Goal: Navigation & Orientation: Find specific page/section

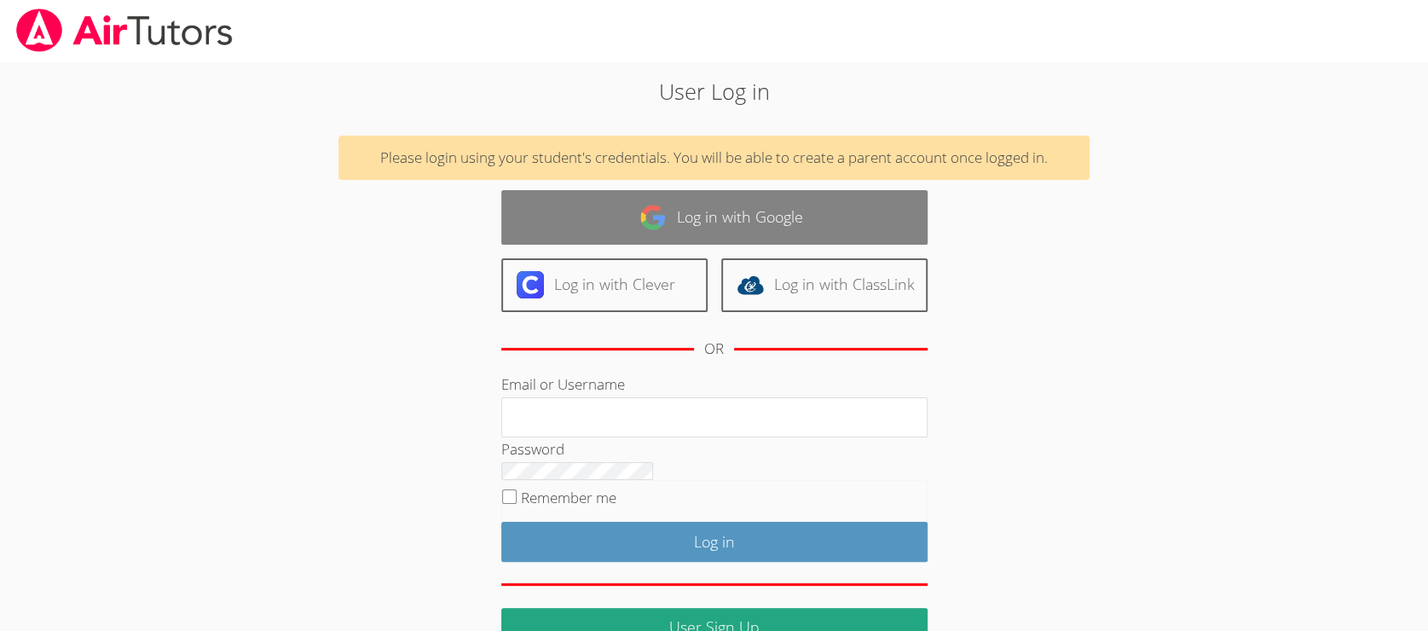
click at [653, 244] on link "Log in with Google" at bounding box center [714, 217] width 426 height 54
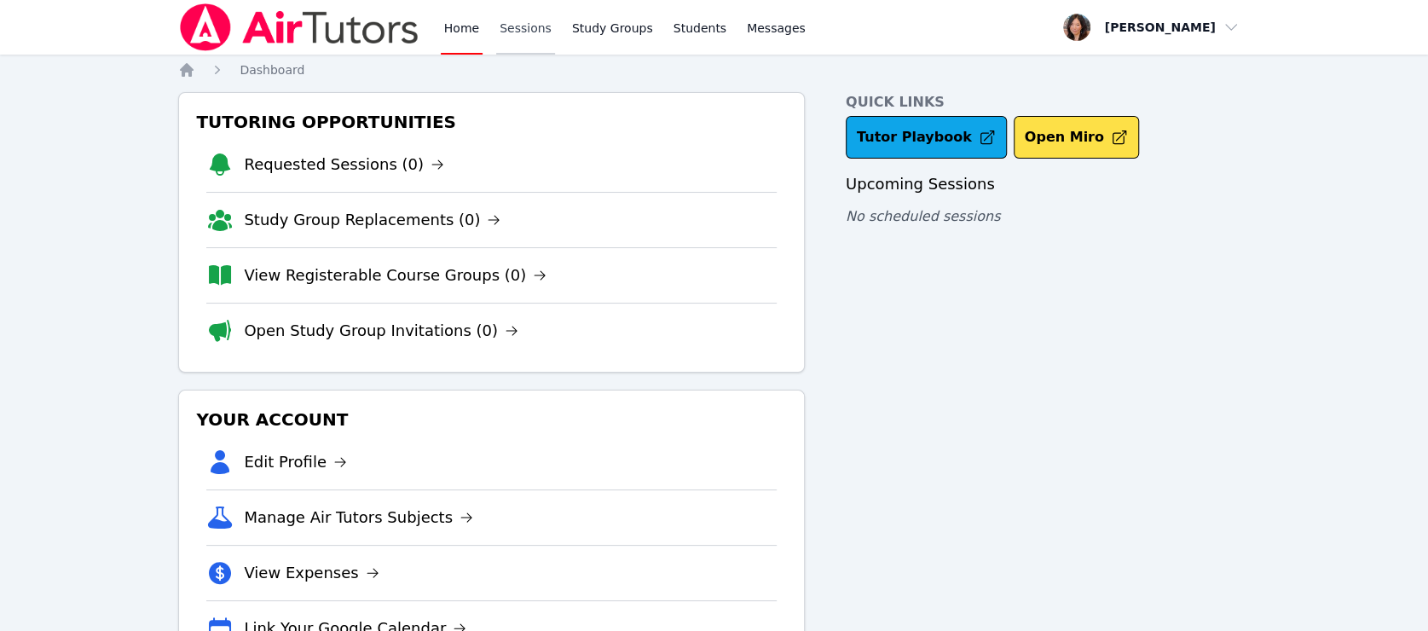
click at [496, 23] on link "Sessions" at bounding box center [525, 27] width 59 height 55
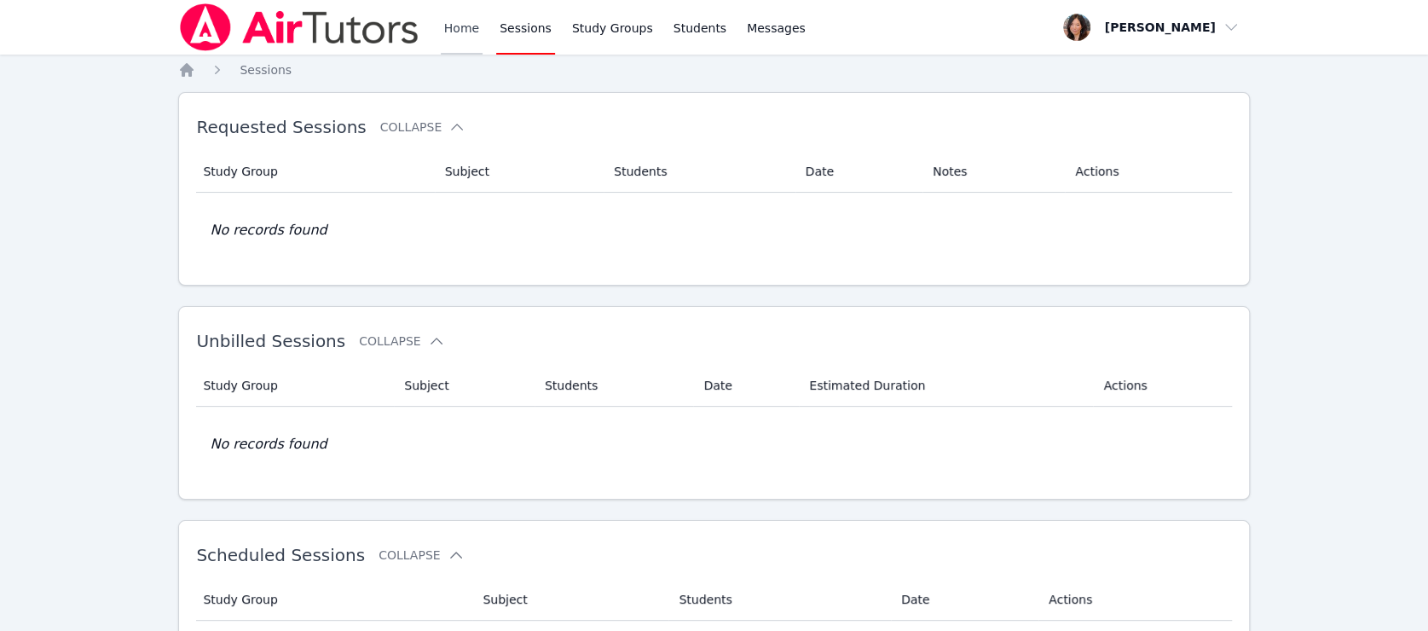
click at [441, 25] on link "Home" at bounding box center [462, 27] width 42 height 55
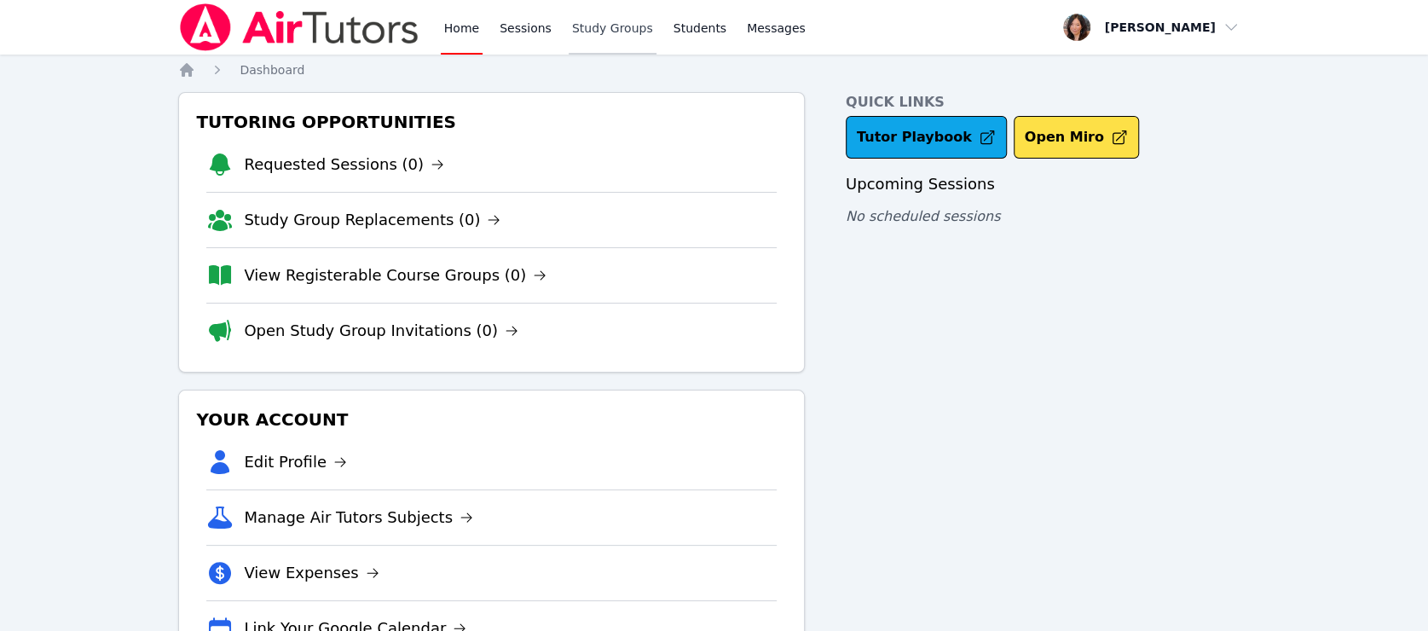
click at [569, 29] on link "Study Groups" at bounding box center [613, 27] width 88 height 55
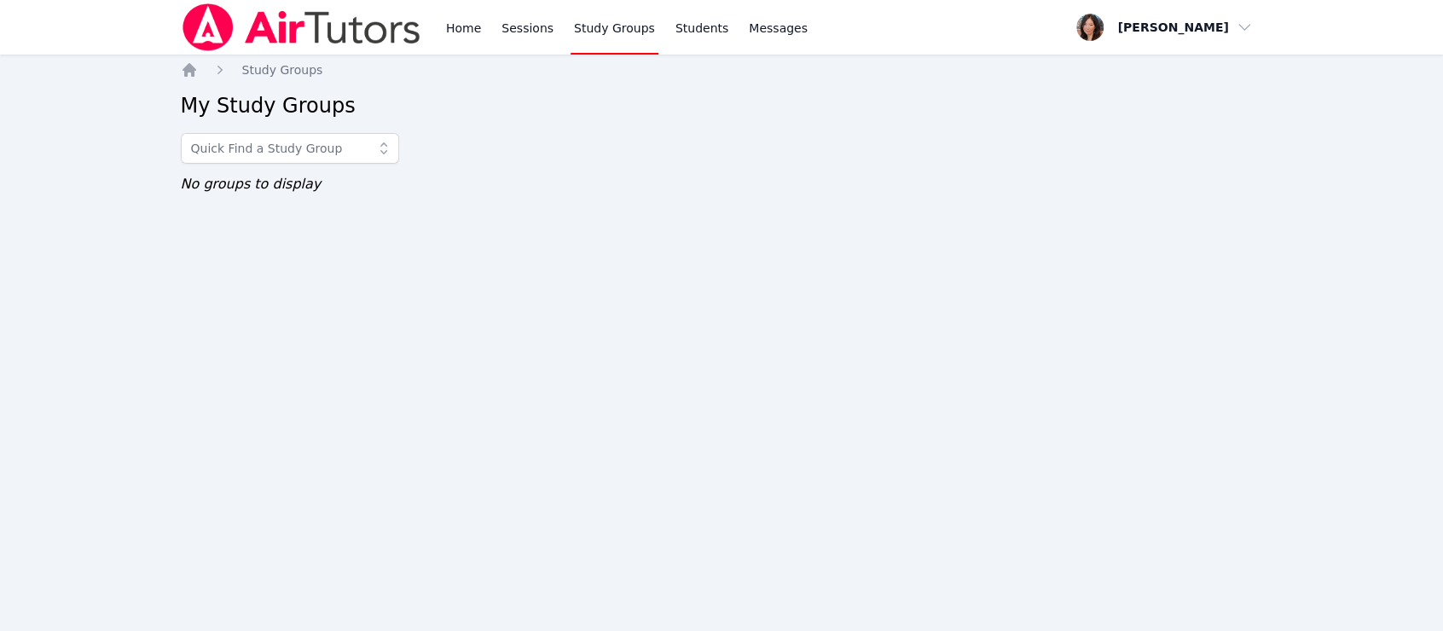
click at [271, 27] on div "Home Sessions Study Groups Students Messages" at bounding box center [496, 27] width 630 height 55
click at [442, 27] on link "Home" at bounding box center [463, 27] width 42 height 55
